Goal: Task Accomplishment & Management: Manage account settings

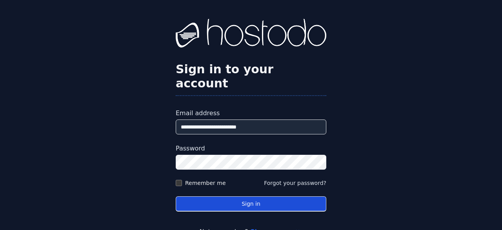
type input "**********"
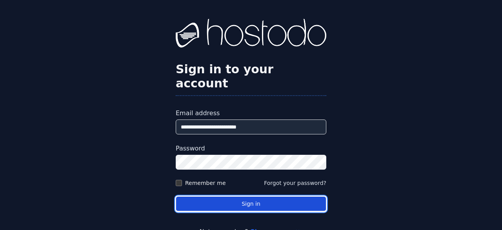
click at [250, 197] on button "Sign in" at bounding box center [251, 204] width 151 height 15
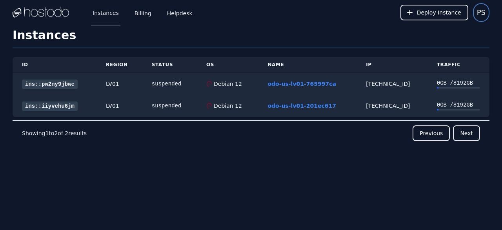
click at [485, 20] on button "PS" at bounding box center [481, 12] width 16 height 19
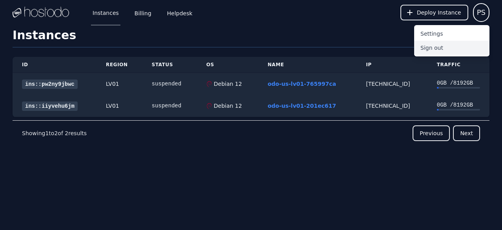
click at [426, 49] on button "Sign out" at bounding box center [451, 48] width 75 height 14
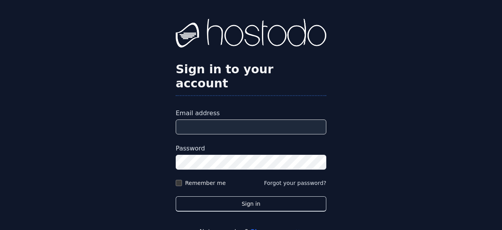
click at [202, 120] on input "Email address" at bounding box center [251, 127] width 151 height 15
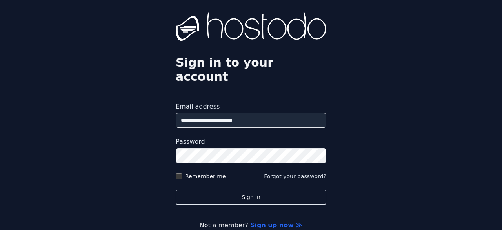
scroll to position [10, 0]
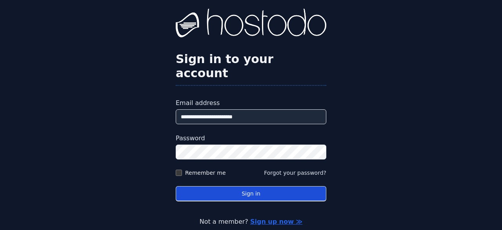
type input "**********"
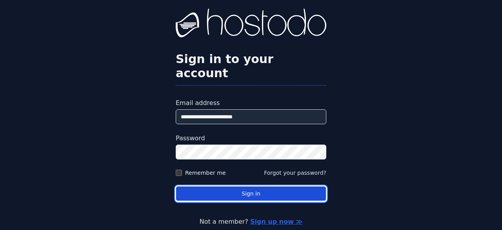
click at [253, 186] on button "Sign in" at bounding box center [251, 193] width 151 height 15
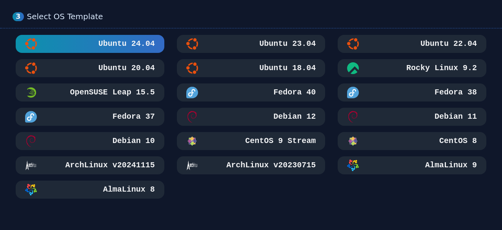
scroll to position [367, 0]
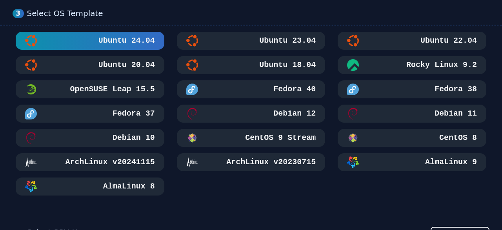
click at [264, 120] on div "Debian 12" at bounding box center [251, 114] width 130 height 12
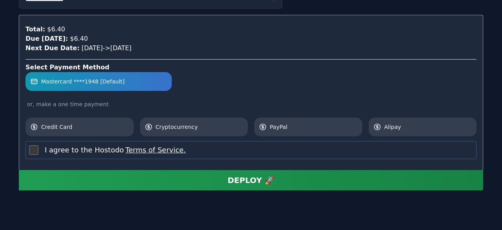
scroll to position [898, 0]
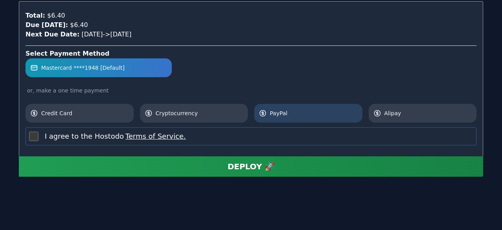
click at [295, 117] on span "PayPal" at bounding box center [314, 113] width 88 height 8
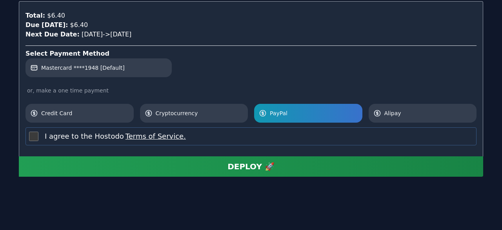
click at [285, 177] on button "DEPLOY 🚀" at bounding box center [251, 167] width 465 height 20
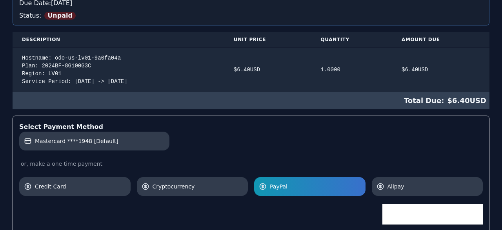
scroll to position [163, 0]
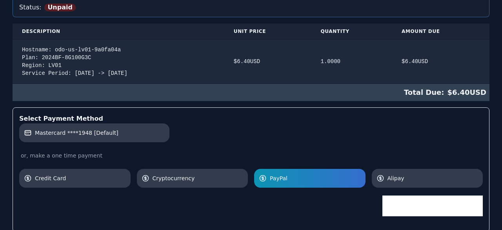
click at [303, 175] on span "PayPal" at bounding box center [315, 179] width 91 height 8
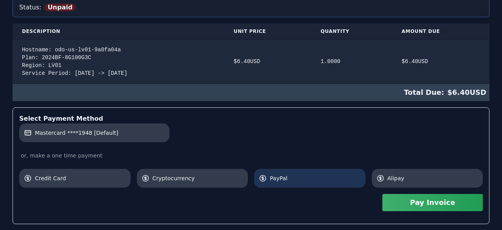
click at [308, 179] on span "PayPal" at bounding box center [315, 179] width 91 height 8
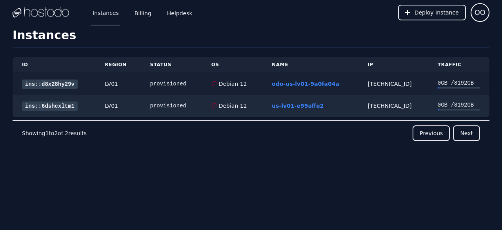
click at [47, 85] on link "ins::d8x28hy29v" at bounding box center [50, 84] width 56 height 9
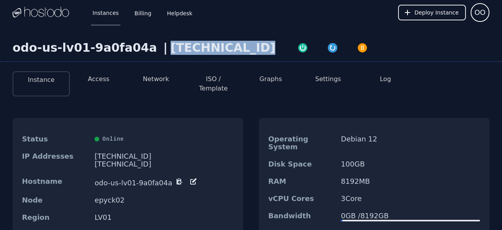
drag, startPoint x: 234, startPoint y: 51, endPoint x: 150, endPoint y: 51, distance: 84.0
click at [150, 51] on div "odo-us-lv01-9a0fa04a | 158.51.124.196" at bounding box center [251, 51] width 502 height 21
copy div "158.51.124.196"
click at [162, 79] on button "Network" at bounding box center [156, 79] width 26 height 9
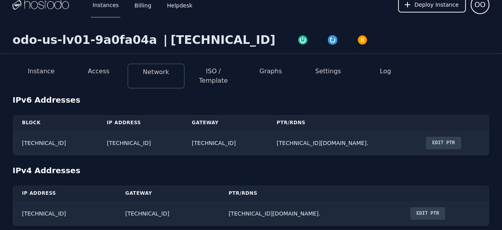
scroll to position [12, 0]
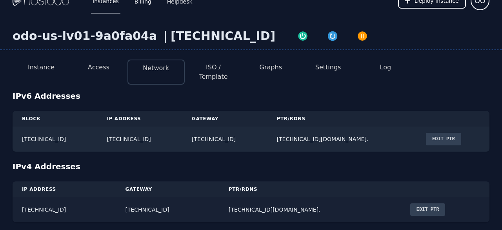
click at [421, 204] on button "Edit PTR" at bounding box center [427, 210] width 35 height 13
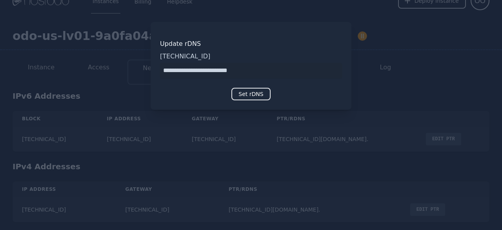
click at [261, 71] on input "input" at bounding box center [251, 71] width 182 height 16
drag, startPoint x: 241, startPoint y: 71, endPoint x: 163, endPoint y: 73, distance: 78.5
click at [163, 73] on input "input" at bounding box center [251, 71] width 182 height 16
type input "**********"
click at [259, 97] on button "Set rDNS" at bounding box center [250, 94] width 39 height 13
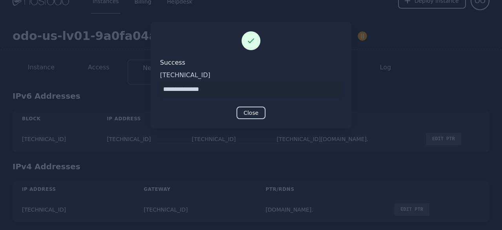
click at [253, 113] on button "Close" at bounding box center [251, 113] width 29 height 13
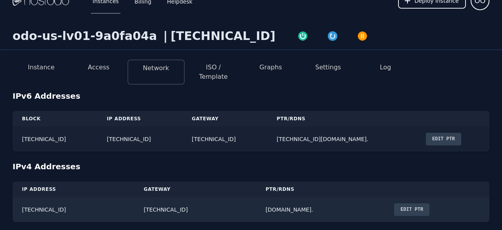
drag, startPoint x: 188, startPoint y: 133, endPoint x: 90, endPoint y: 135, distance: 98.1
click at [98, 135] on td "2606:65c0:10:93:d4e8:8dfb:1dd3:678f" at bounding box center [140, 139] width 85 height 25
copy td "2606:65c0:10:93:d4e8:8dfb:1dd3:678f"
click at [42, 70] on button "Instance" at bounding box center [41, 67] width 27 height 9
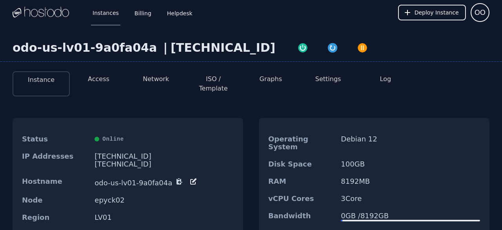
click at [154, 81] on button "Network" at bounding box center [156, 79] width 26 height 9
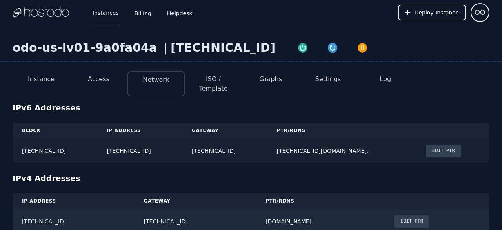
click at [461, 149] on button "Edit PTR" at bounding box center [443, 151] width 35 height 13
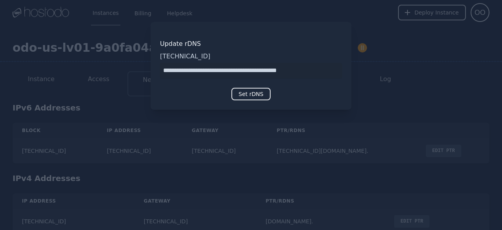
drag, startPoint x: 303, startPoint y: 71, endPoint x: 144, endPoint y: 71, distance: 159.3
click at [160, 71] on input "input" at bounding box center [251, 71] width 182 height 16
type input "**********"
click at [262, 96] on button "Set rDNS" at bounding box center [250, 94] width 39 height 13
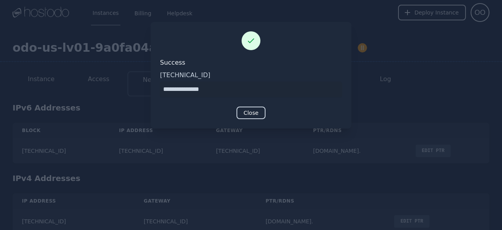
click at [259, 110] on button "Close" at bounding box center [251, 113] width 29 height 13
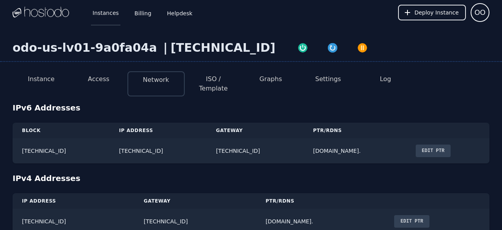
click at [101, 17] on link "Instances" at bounding box center [105, 13] width 29 height 26
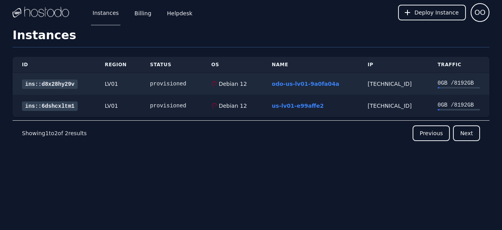
click at [58, 104] on link "ins::6dshcxltm1" at bounding box center [50, 106] width 56 height 9
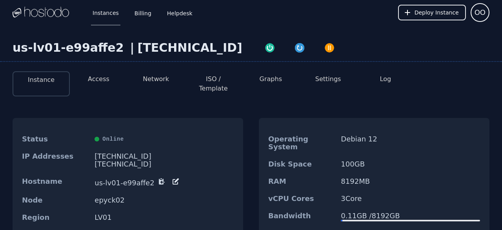
click at [156, 80] on button "Network" at bounding box center [156, 79] width 26 height 9
